Goal: Navigation & Orientation: Find specific page/section

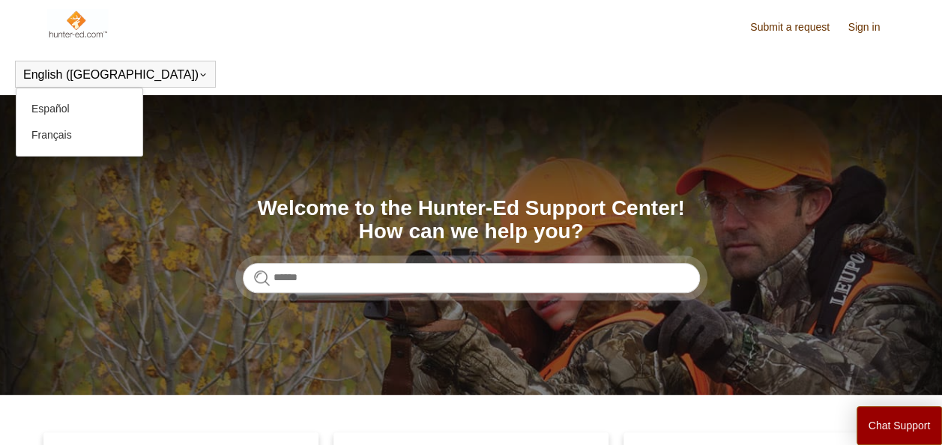
click at [199, 73] on icon at bounding box center [203, 74] width 9 height 9
click at [52, 111] on link "Español" at bounding box center [79, 109] width 126 height 26
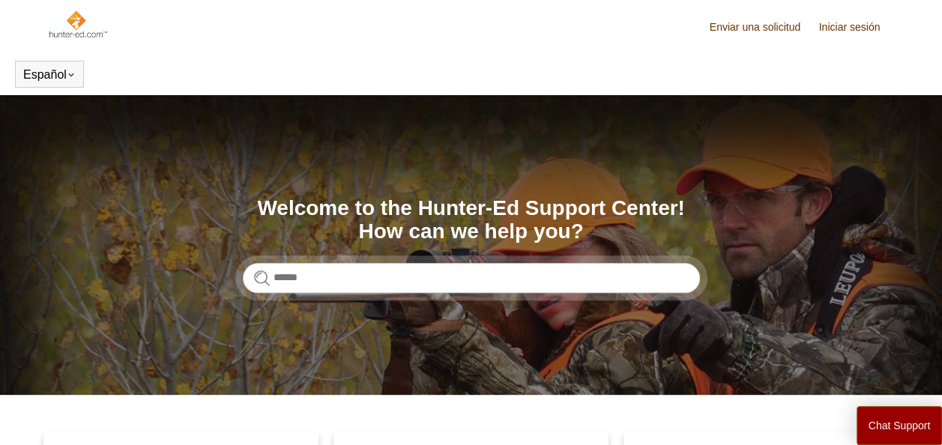
click at [862, 27] on link "Iniciar sesión" at bounding box center [857, 27] width 76 height 16
